Goal: Task Accomplishment & Management: Use online tool/utility

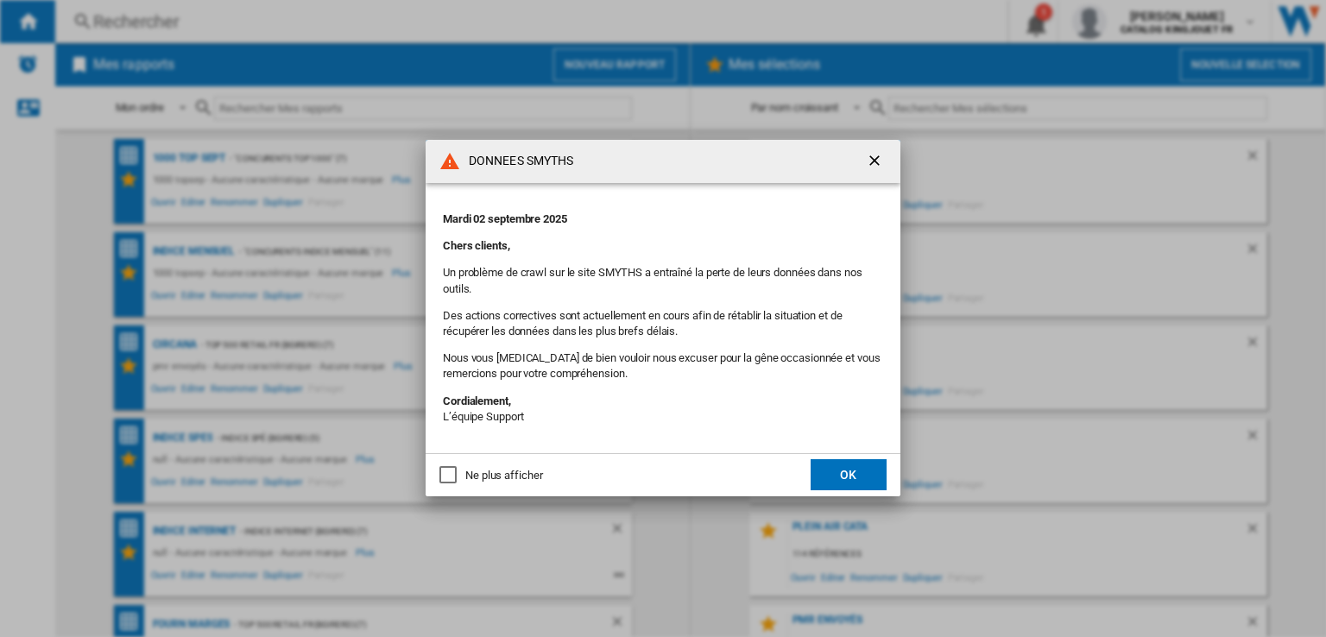
click at [828, 478] on button "OK" at bounding box center [849, 474] width 76 height 31
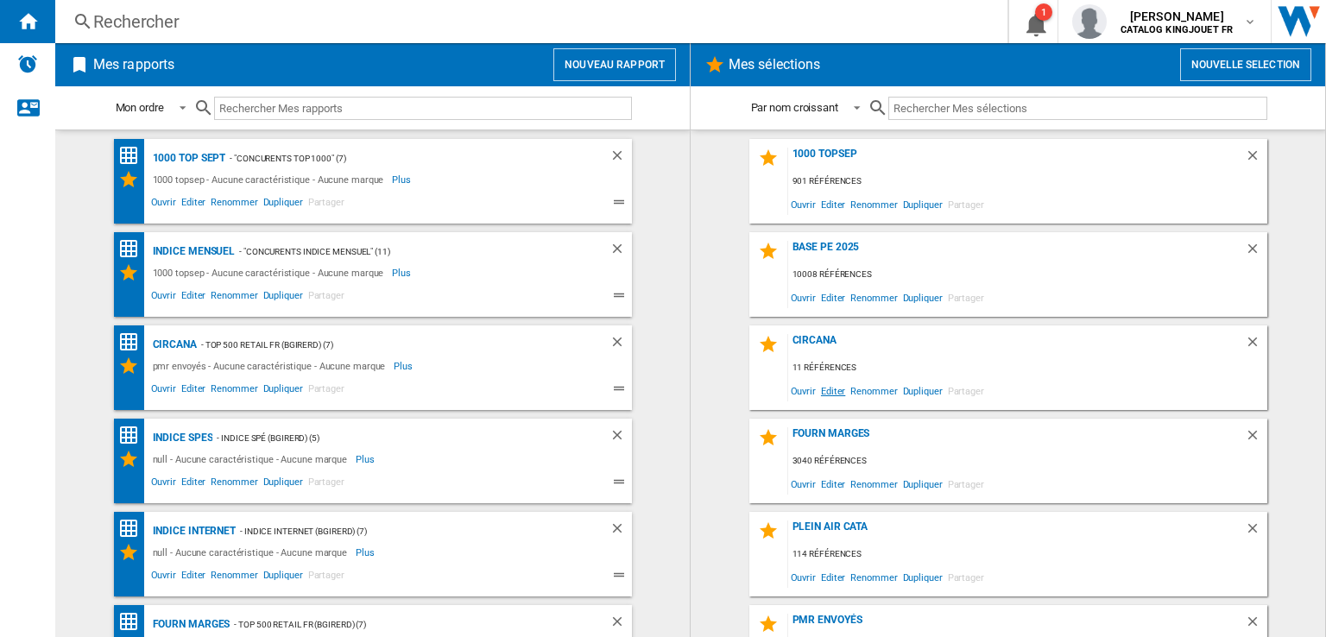
click at [825, 391] on span "Editer" at bounding box center [833, 390] width 29 height 23
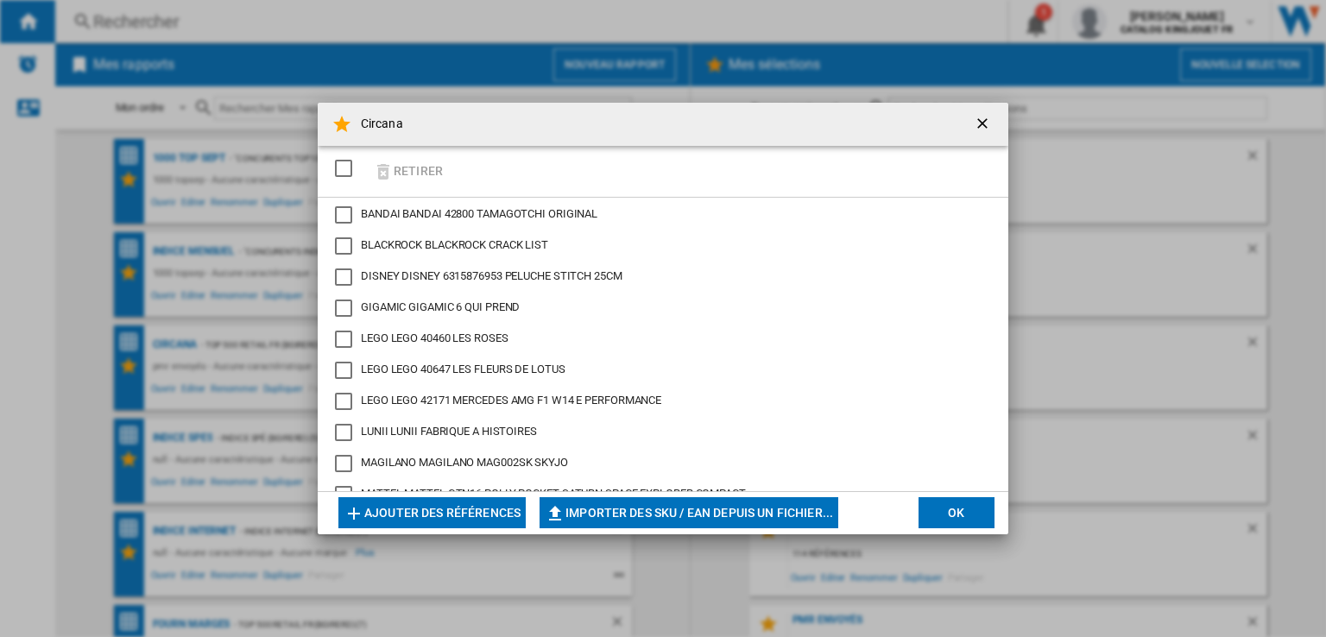
click at [347, 168] on div "SELECTIONS.EDITION_POPUP.SELECT_DESELECT" at bounding box center [343, 168] width 17 height 17
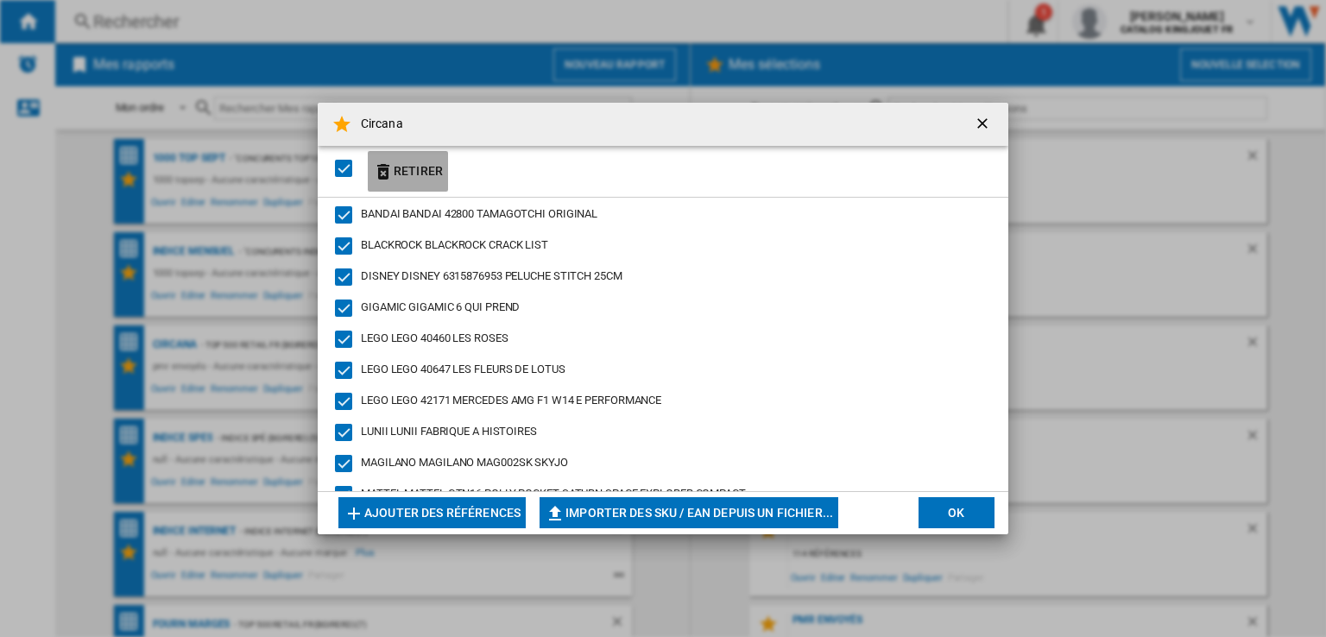
click at [408, 176] on button "Retirer" at bounding box center [408, 171] width 80 height 41
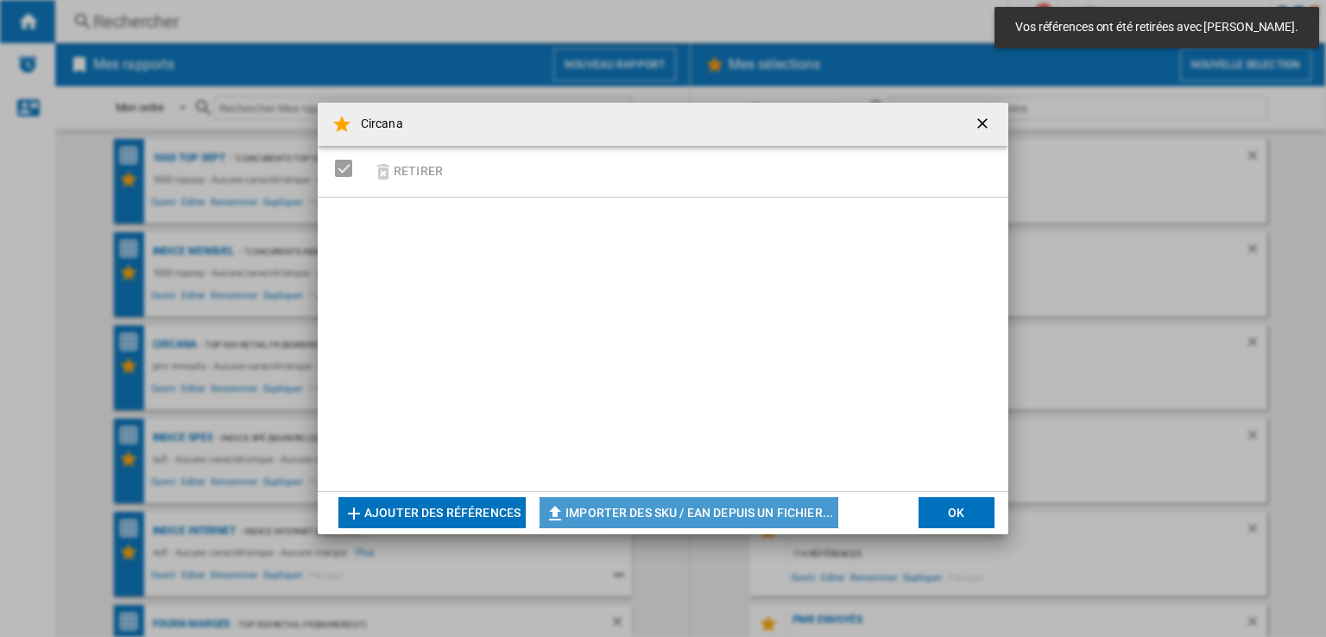
click at [652, 516] on button "Importer des SKU / EAN depuis un fichier..." at bounding box center [689, 512] width 299 height 31
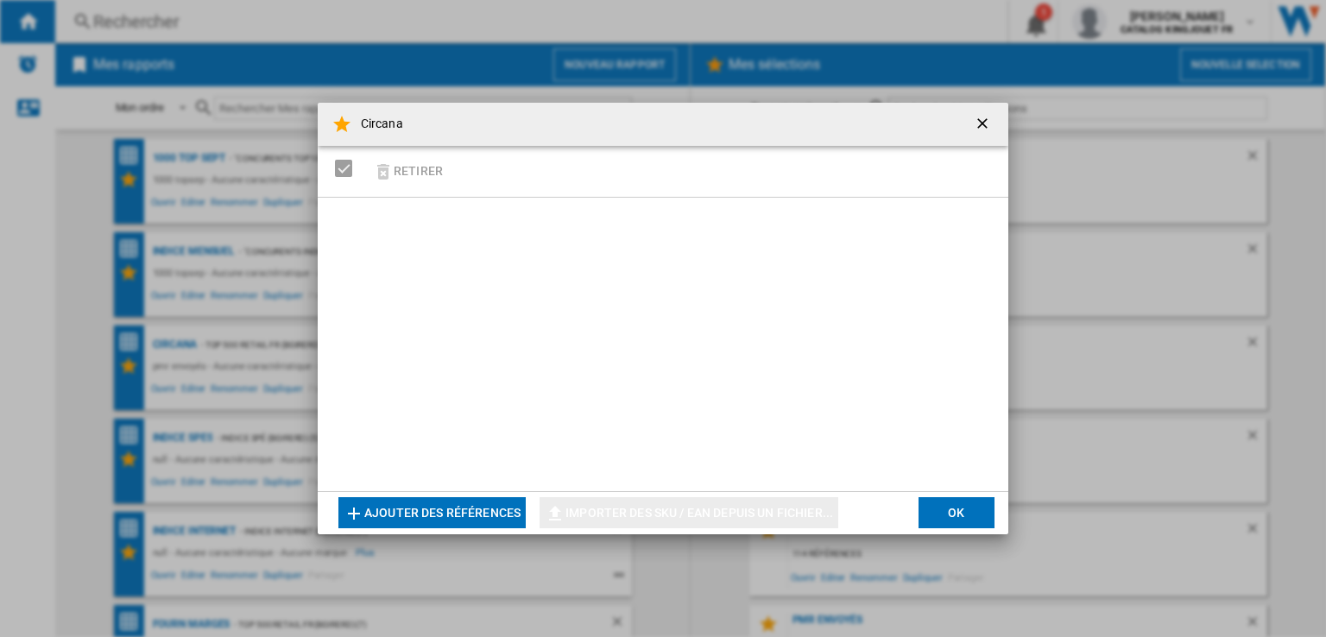
click at [345, 170] on div "SELECTIONS.EDITION_POPUP.SELECT_DESELECT" at bounding box center [343, 168] width 17 height 17
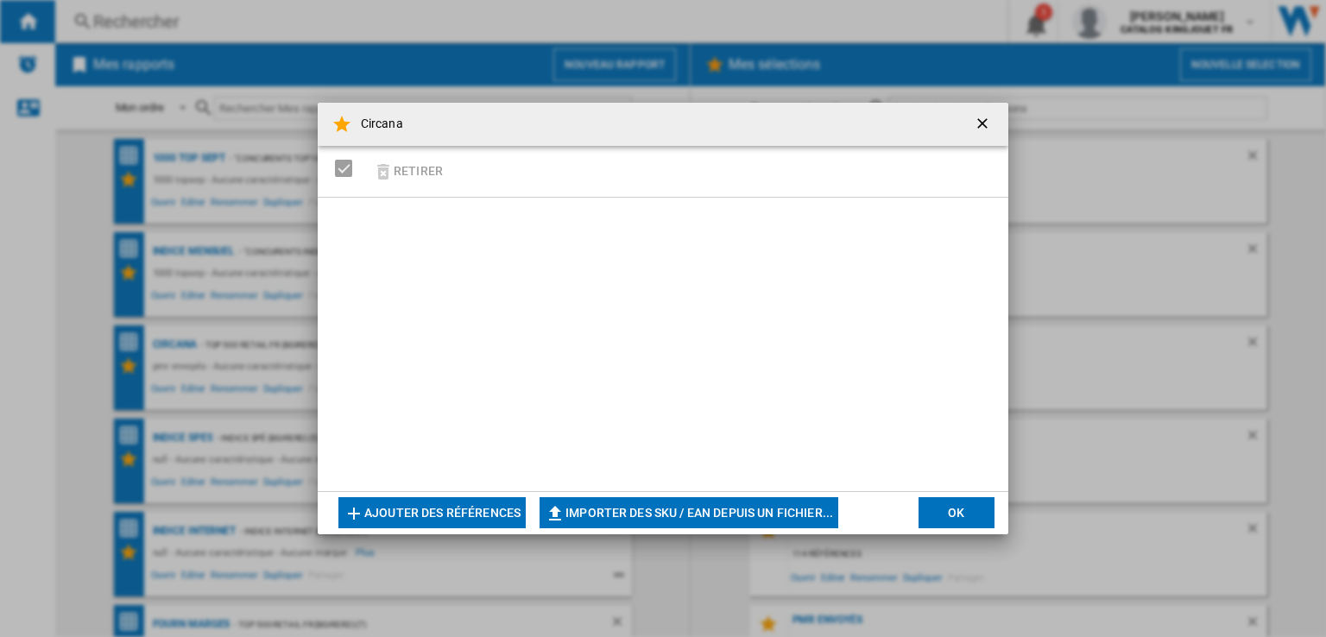
click at [609, 505] on button "Importer des SKU / EAN depuis un fichier..." at bounding box center [689, 512] width 299 height 31
type input "**********"
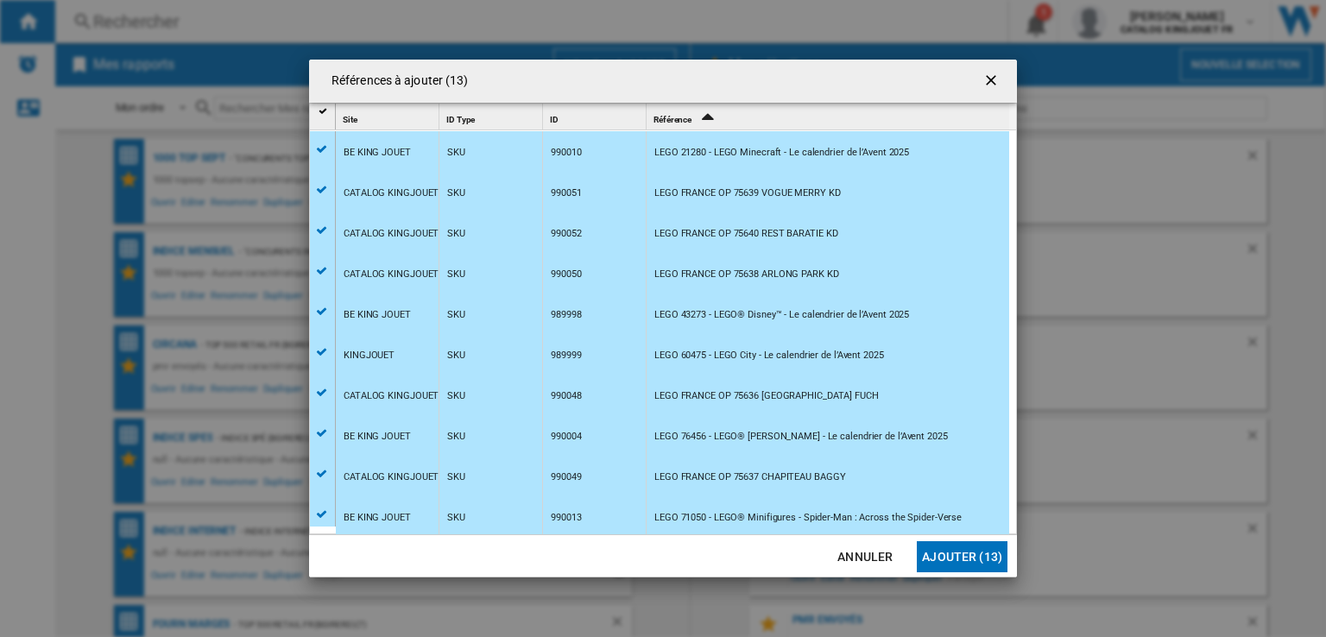
click at [960, 558] on button "Ajouter (13)" at bounding box center [962, 556] width 91 height 31
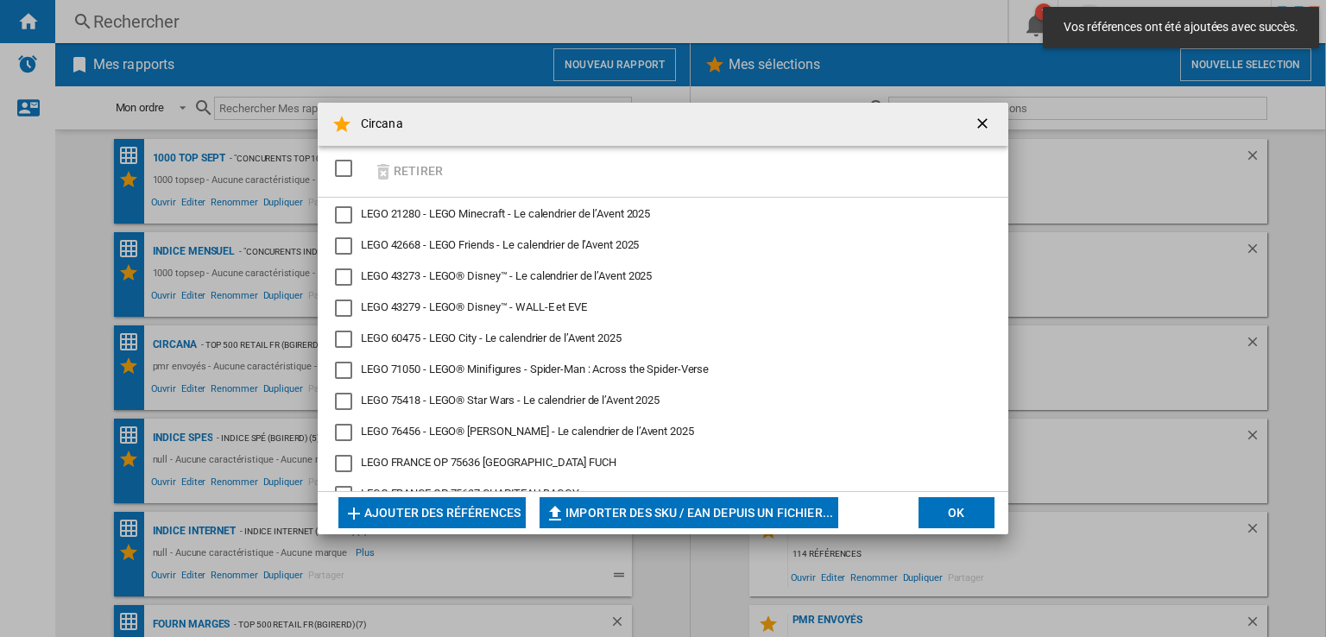
click at [955, 516] on button "OK" at bounding box center [957, 512] width 76 height 31
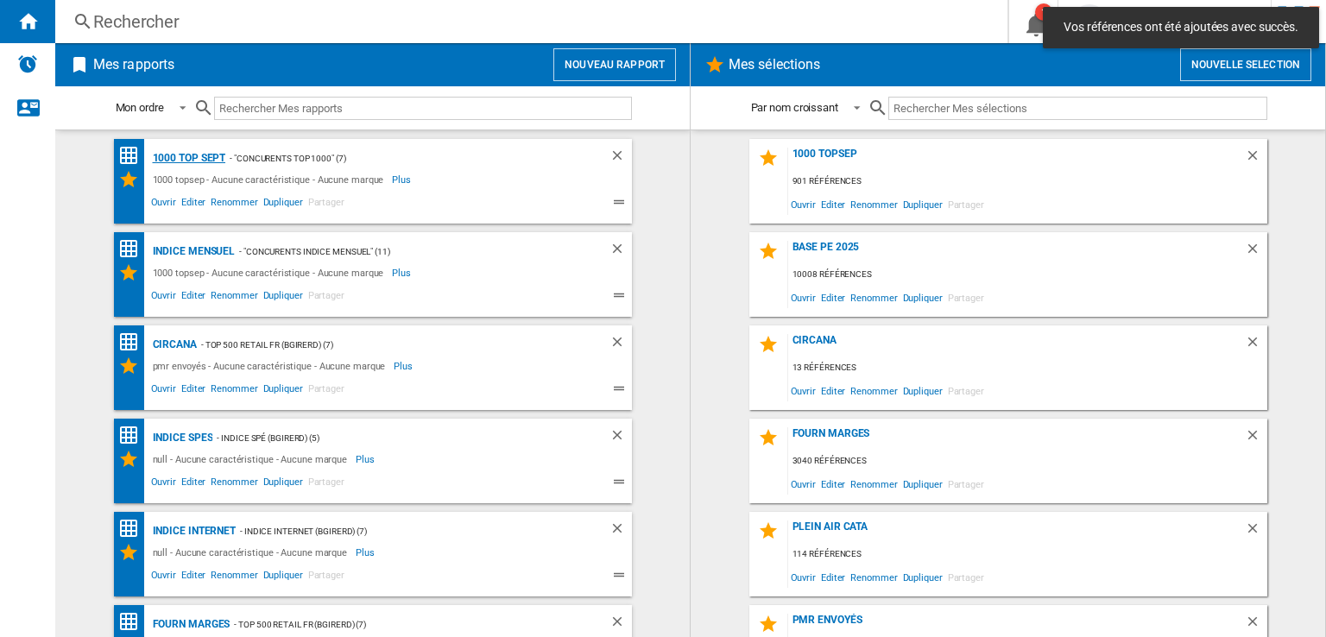
click at [159, 155] on div "1000 top Sept" at bounding box center [188, 159] width 78 height 22
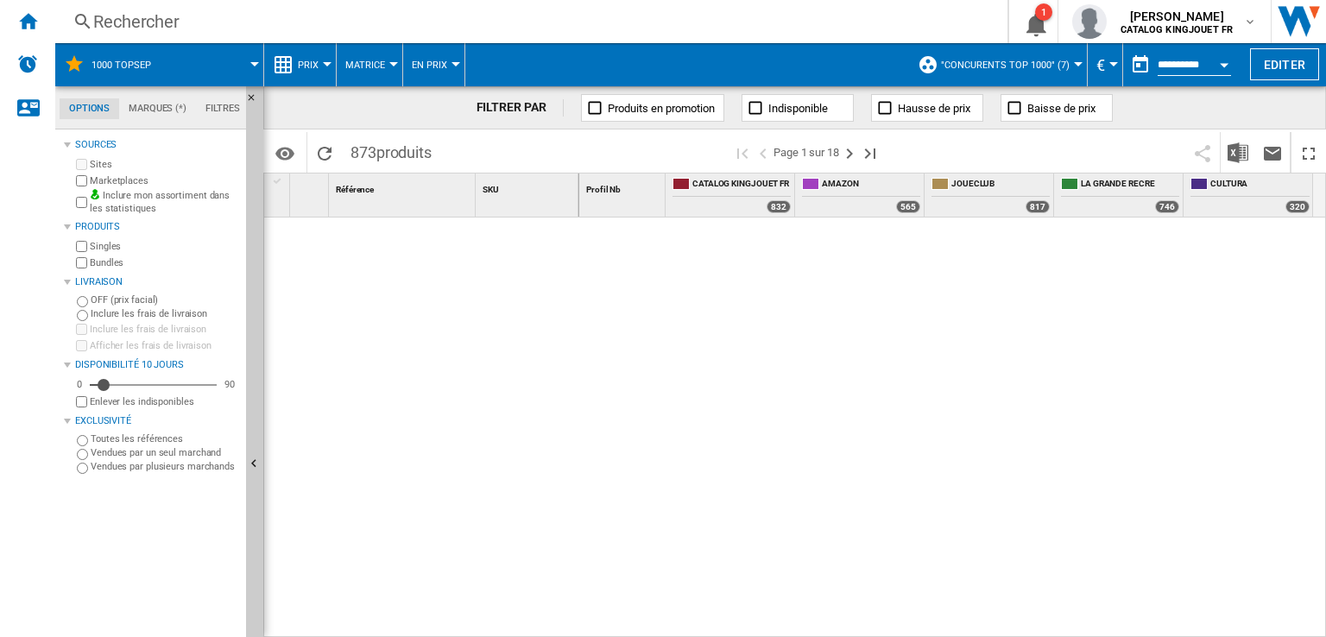
click at [247, 64] on span at bounding box center [214, 64] width 79 height 43
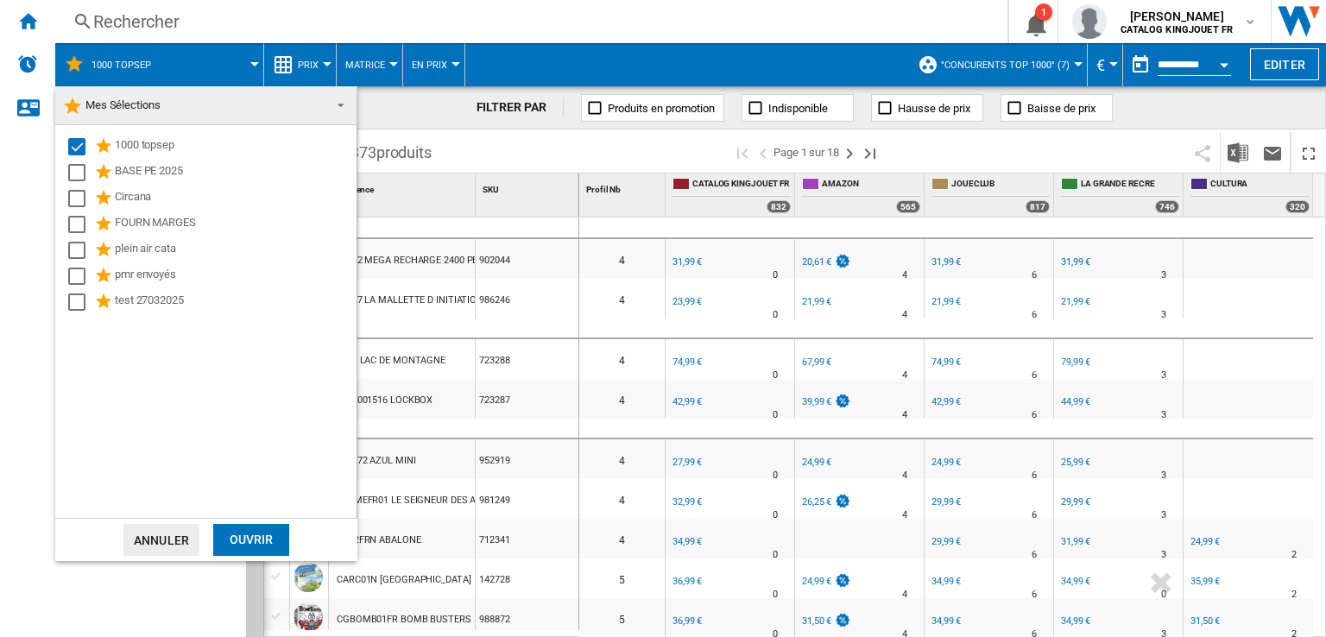
click at [24, 28] on md-backdrop at bounding box center [663, 318] width 1326 height 637
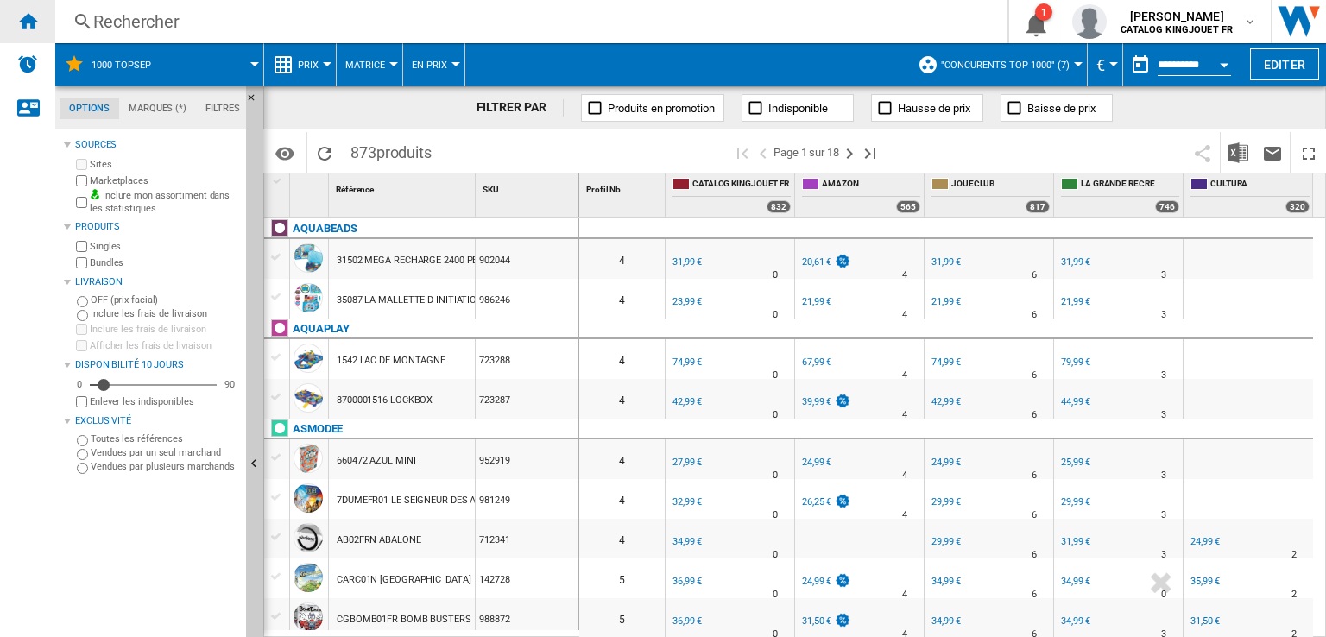
click at [25, 28] on ng-md-icon "Accueil" at bounding box center [27, 20] width 21 height 21
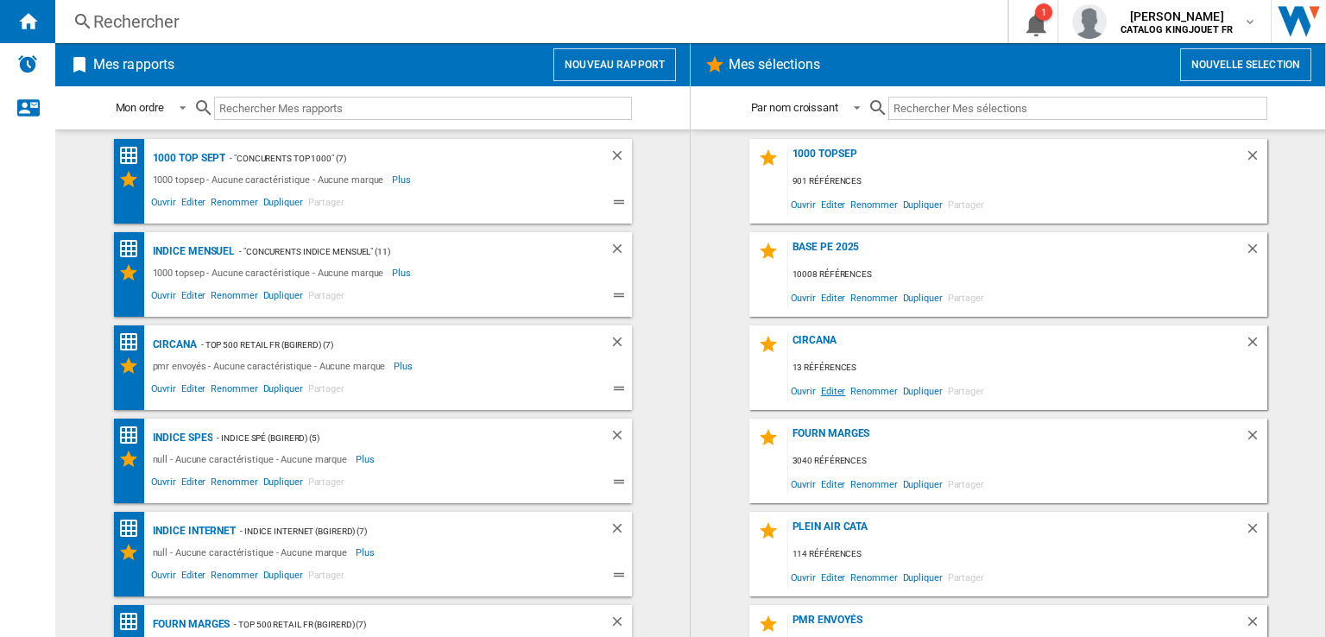
click at [828, 396] on span "Editer" at bounding box center [833, 390] width 29 height 23
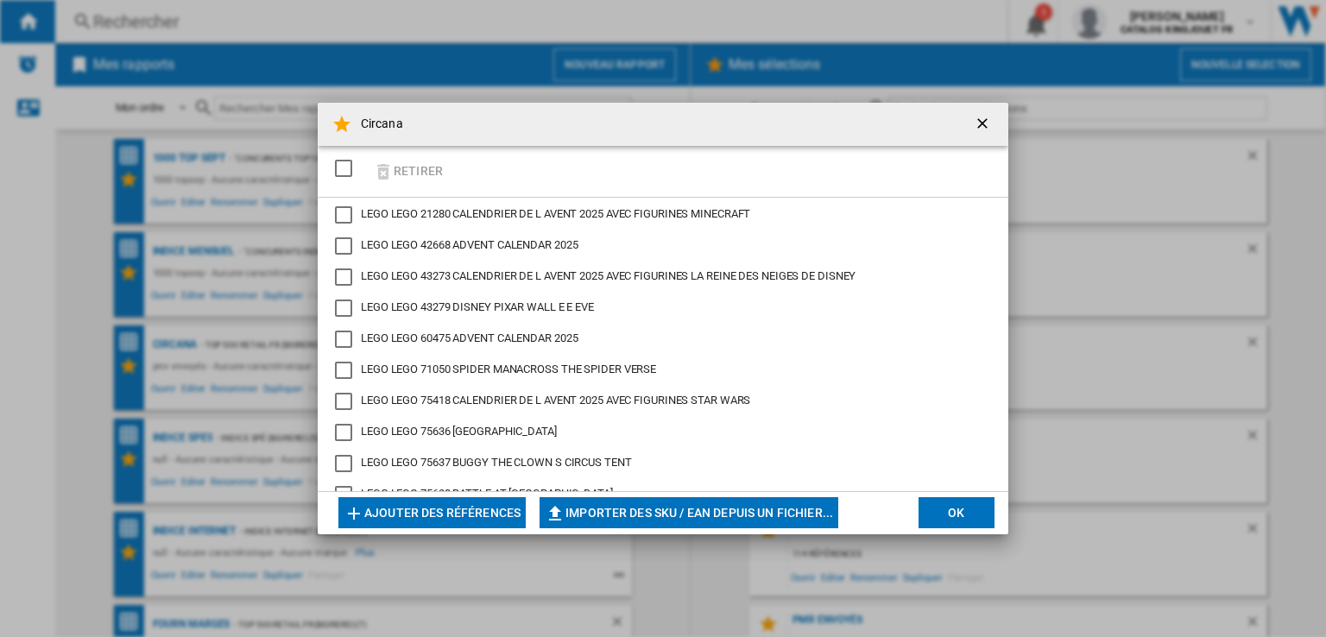
click at [989, 115] on ng-md-icon "getI18NText('BUTTONS.CLOSE_DIALOG')" at bounding box center [984, 125] width 21 height 21
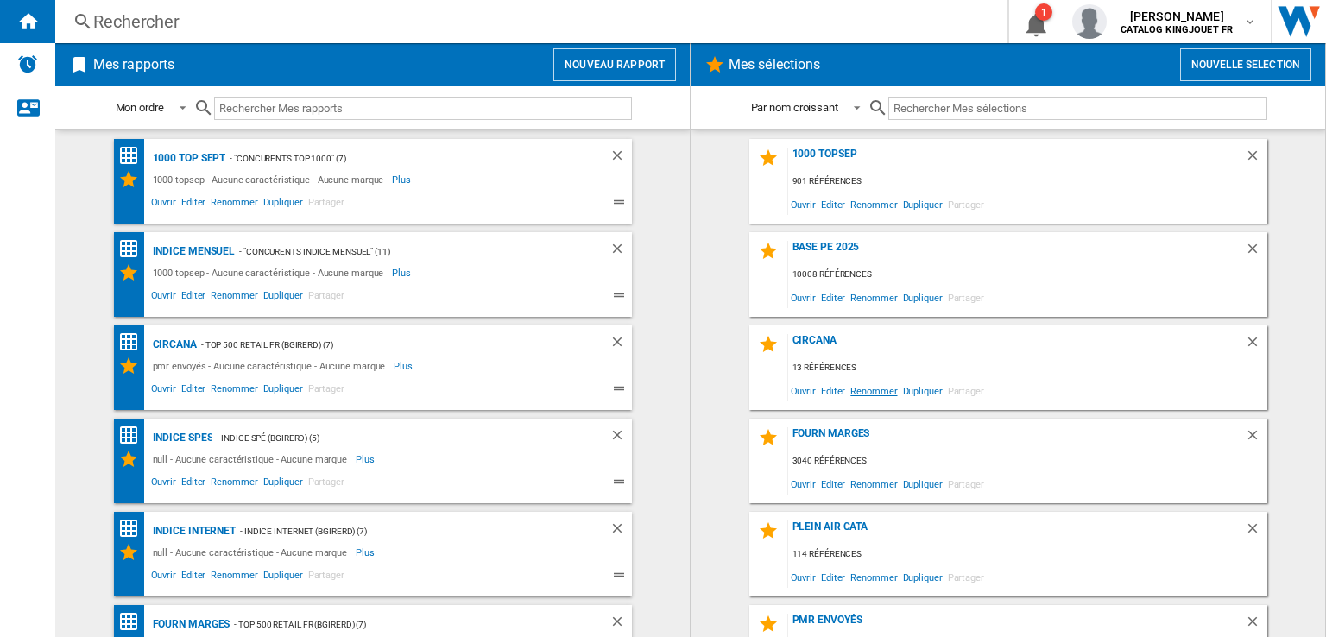
click at [861, 394] on span "Renommer" at bounding box center [874, 390] width 52 height 23
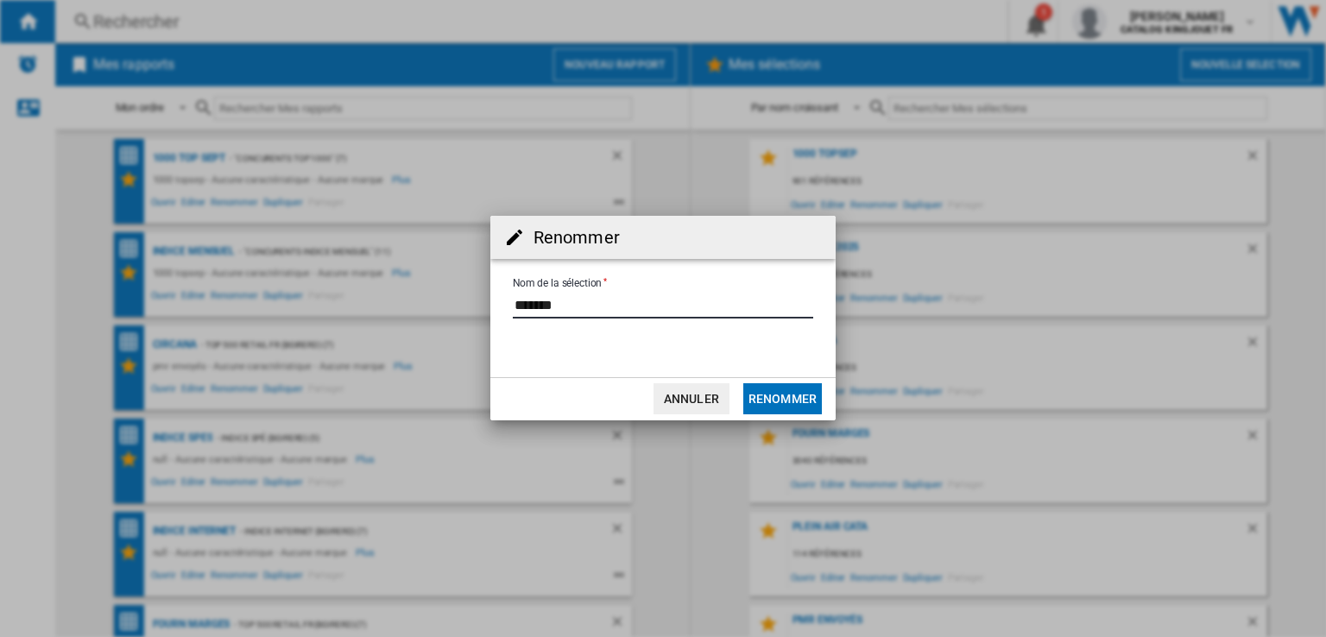
drag, startPoint x: 577, startPoint y: 302, endPoint x: 468, endPoint y: 283, distance: 110.4
click at [468, 283] on div "Renommer Nom de la sélection Annuler Renommer" at bounding box center [663, 318] width 1326 height 636
type input "****"
click at [798, 401] on button "Renommer" at bounding box center [782, 398] width 79 height 31
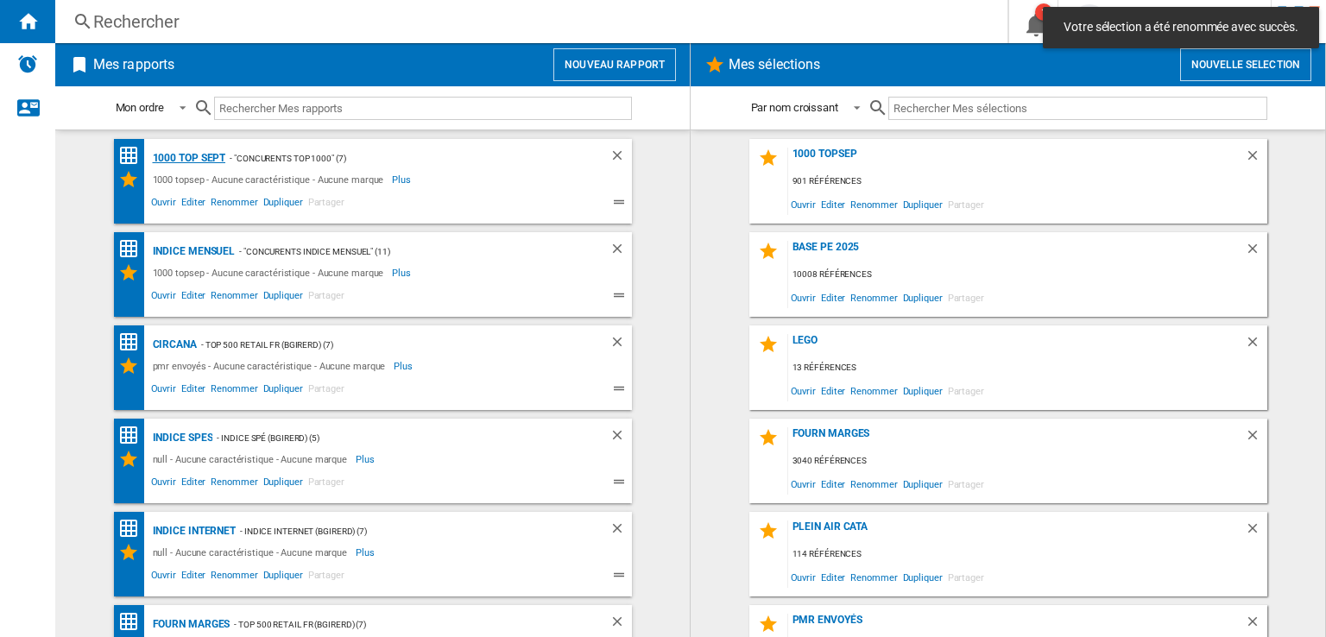
click at [178, 156] on div "1000 top Sept" at bounding box center [188, 159] width 78 height 22
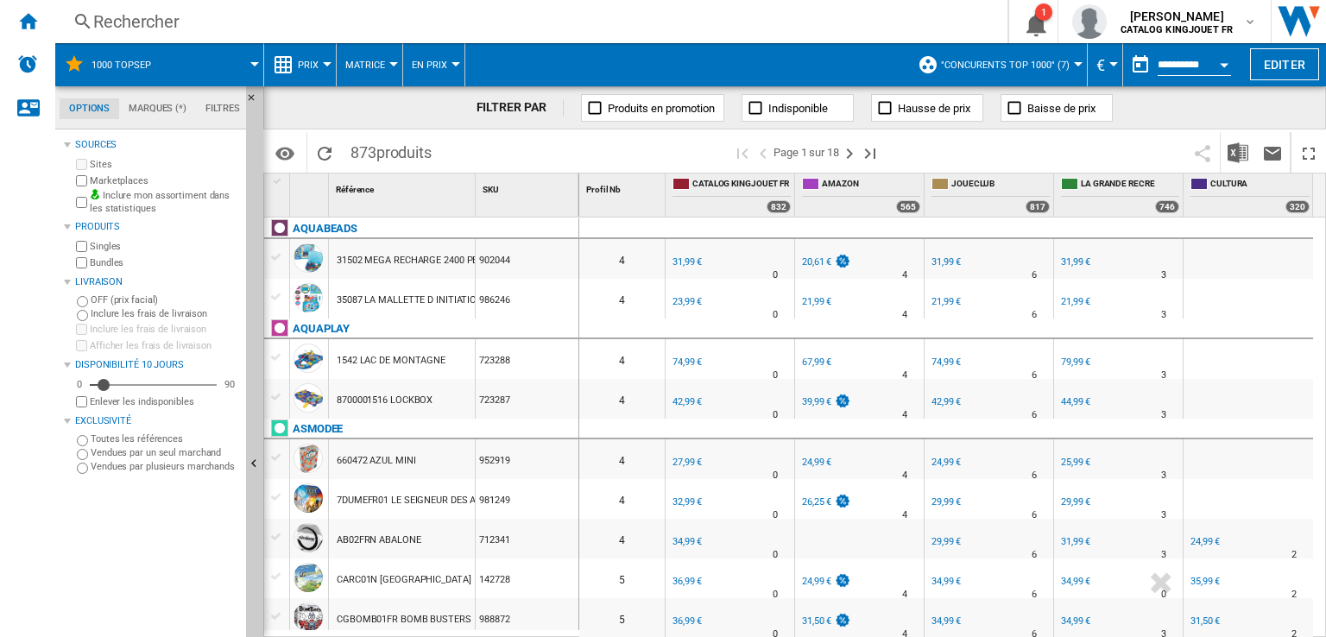
click at [251, 66] on div at bounding box center [254, 64] width 9 height 4
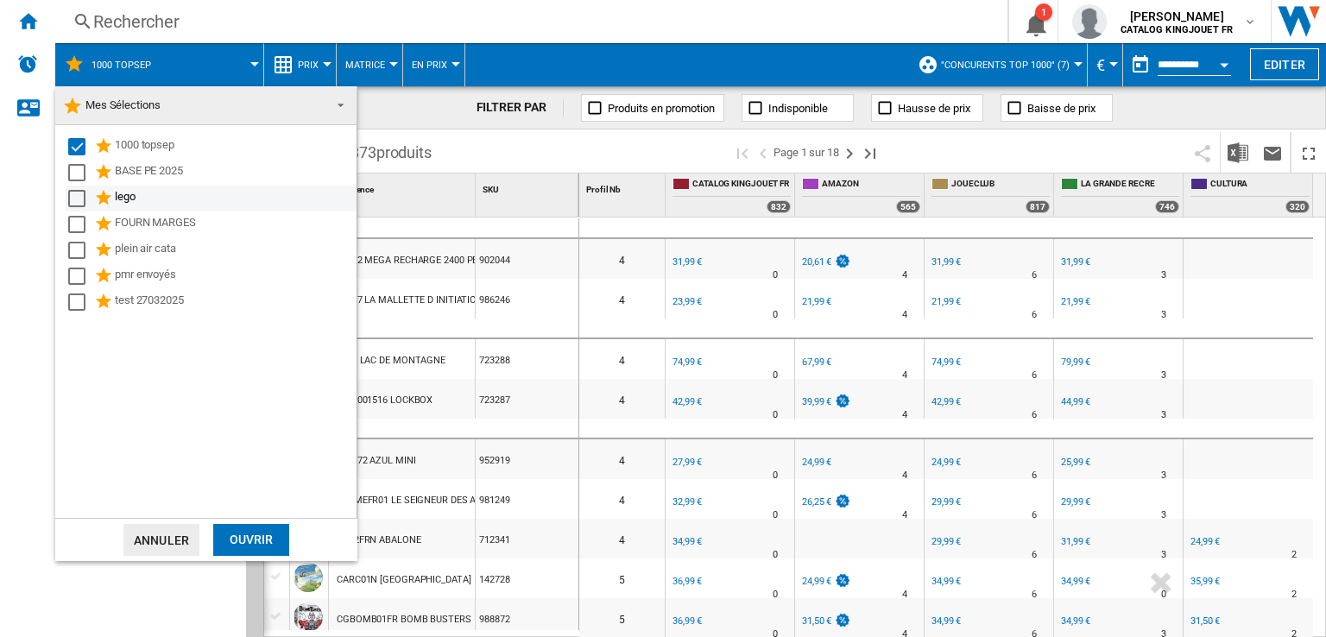
click at [86, 194] on md-checkbox "Select" at bounding box center [81, 198] width 26 height 21
click at [75, 147] on div "Select" at bounding box center [76, 146] width 17 height 17
click at [249, 539] on div "Ouvrir" at bounding box center [251, 540] width 76 height 32
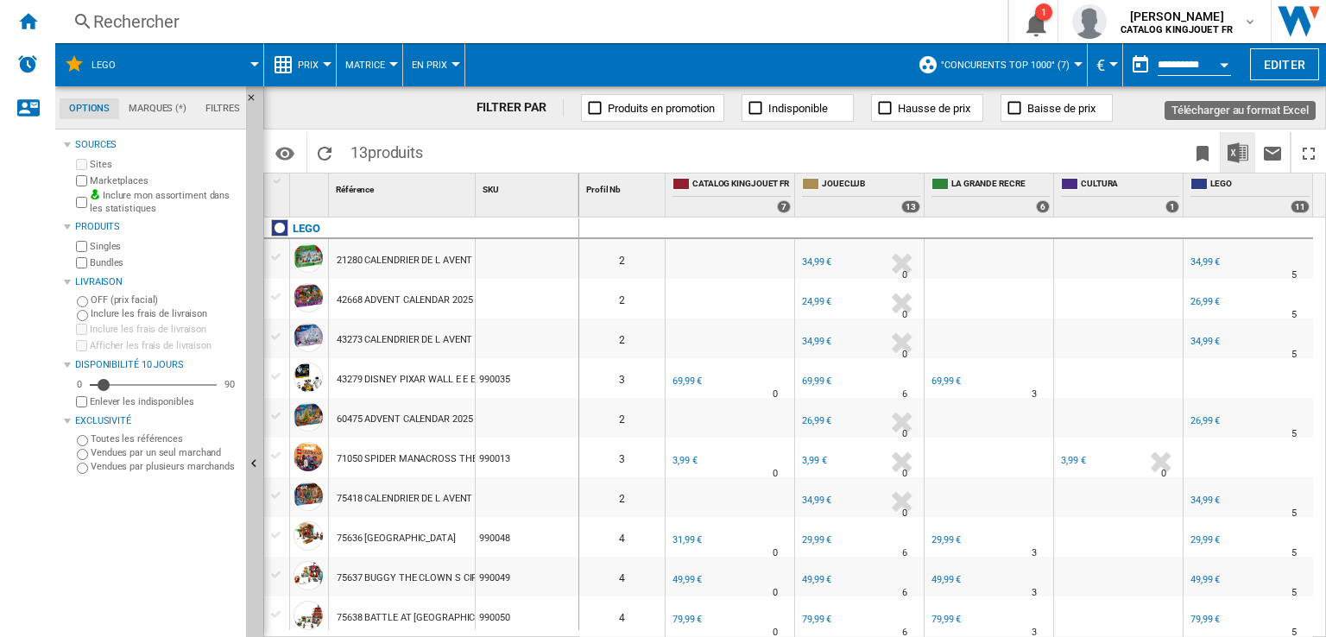
click at [1232, 155] on img "Télécharger au format Excel" at bounding box center [1238, 152] width 21 height 21
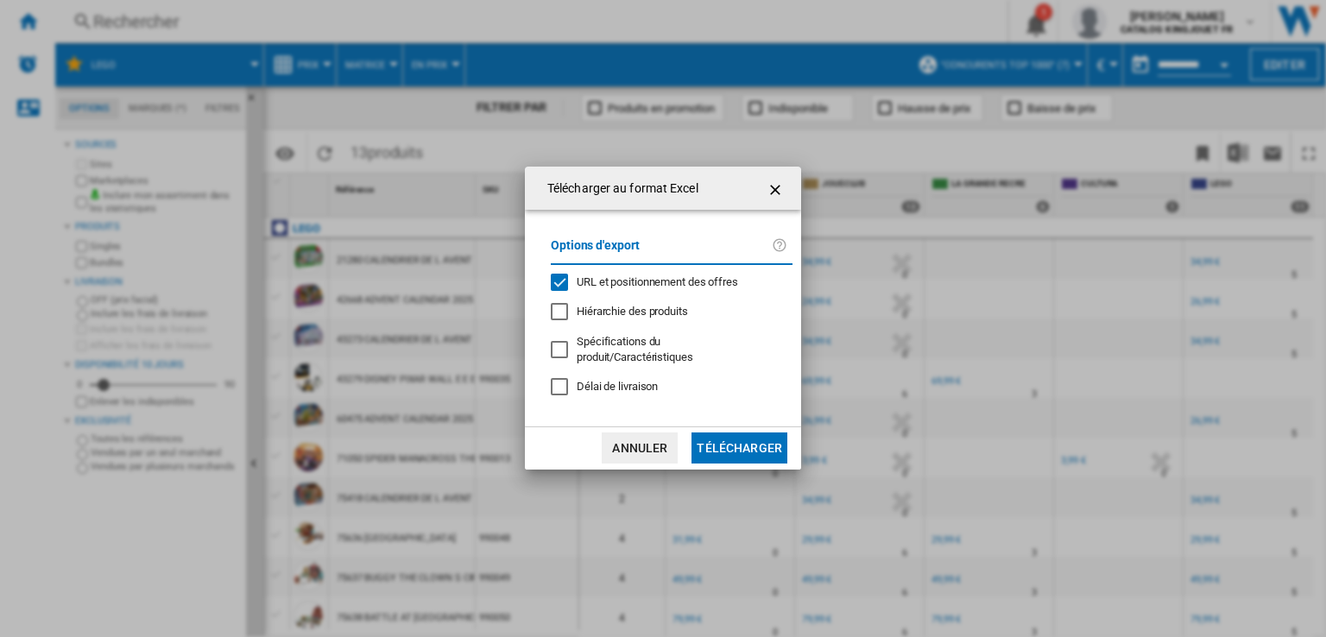
click at [551, 282] on div "URL et positionnement des offres" at bounding box center [559, 282] width 17 height 17
click at [738, 433] on button "Télécharger" at bounding box center [740, 448] width 96 height 31
